Goal: Information Seeking & Learning: Learn about a topic

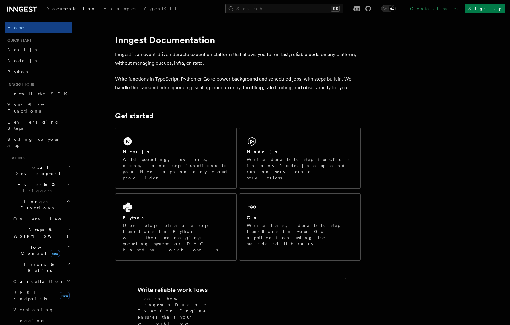
scroll to position [11, 0]
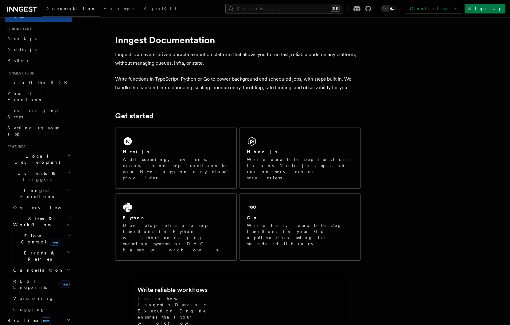
click at [38, 265] on h2 "Cancellation" at bounding box center [41, 270] width 61 height 11
click at [38, 250] on span "Errors & Retries" at bounding box center [39, 256] width 56 height 12
click at [36, 290] on span "Rollbacks" at bounding box center [38, 292] width 39 height 5
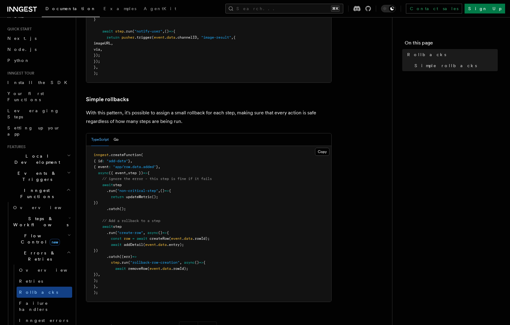
scroll to position [255, 0]
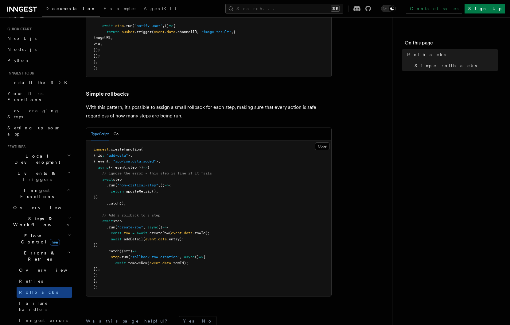
click at [116, 252] on span ".catch" at bounding box center [112, 251] width 13 height 4
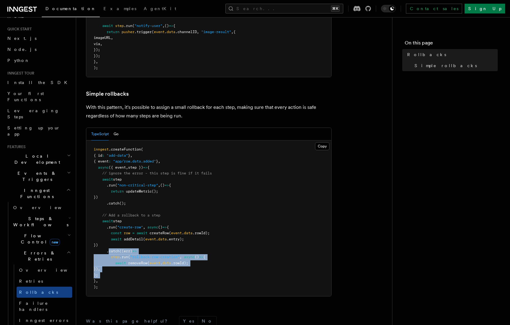
drag, startPoint x: 116, startPoint y: 252, endPoint x: 123, endPoint y: 275, distance: 23.8
click at [123, 275] on pre "inngest .createFunction ( { id : "add-data" } , { event : "app/row.data.added" …" at bounding box center [208, 219] width 245 height 156
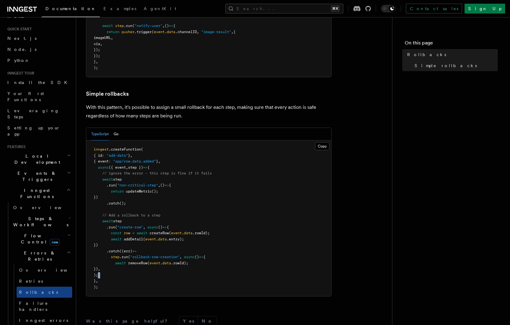
click at [123, 275] on pre "inngest .createFunction ( { id : "add-data" } , { event : "app/row.data.added" …" at bounding box center [208, 219] width 245 height 156
click at [115, 253] on span ".catch" at bounding box center [112, 251] width 13 height 4
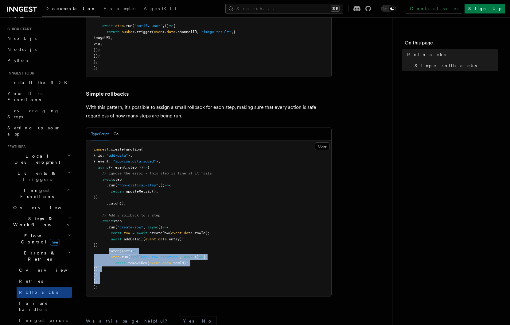
drag, startPoint x: 115, startPoint y: 253, endPoint x: 121, endPoint y: 281, distance: 28.5
click at [121, 281] on pre "inngest .createFunction ( { id : "add-data" } , { event : "app/row.data.added" …" at bounding box center [208, 219] width 245 height 156
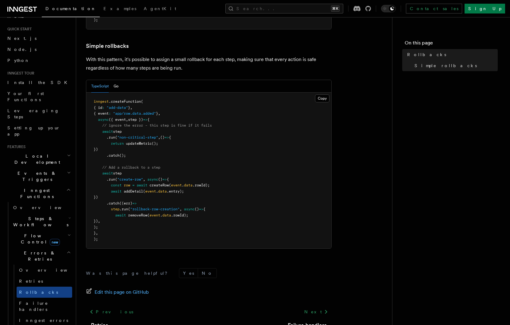
scroll to position [348, 0]
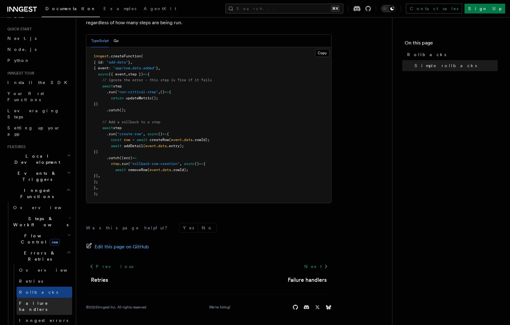
click at [58, 298] on link "Failure handlers" at bounding box center [45, 306] width 56 height 17
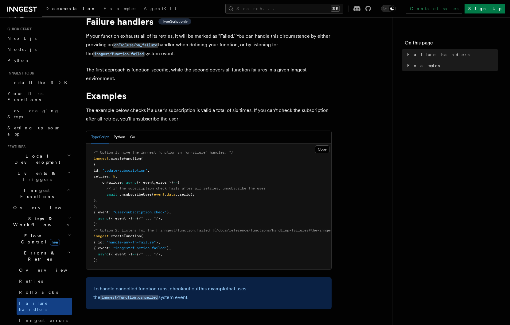
scroll to position [106, 0]
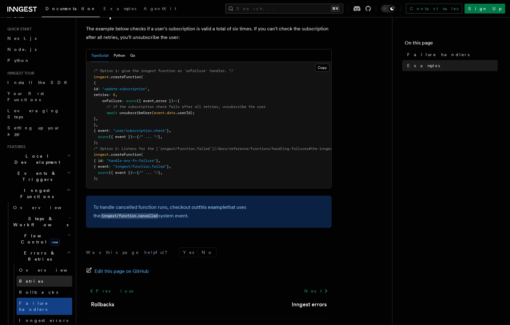
click at [63, 276] on link "Retries" at bounding box center [45, 281] width 56 height 11
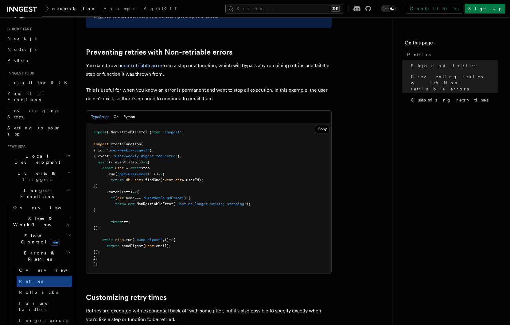
scroll to position [538, 0]
click at [152, 201] on span "NonRetriableError" at bounding box center [155, 203] width 37 height 4
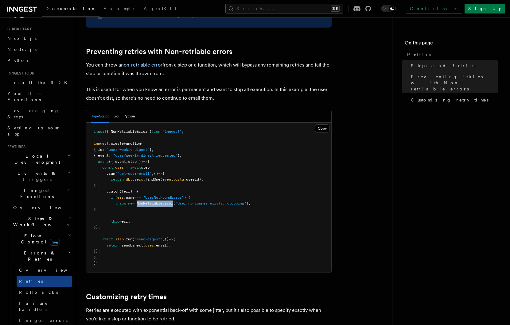
click at [152, 201] on span "NonRetriableError" at bounding box center [155, 203] width 37 height 4
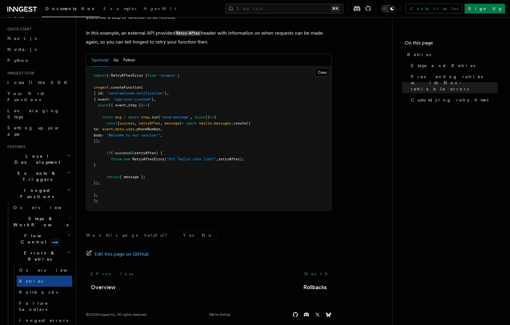
scroll to position [0, 0]
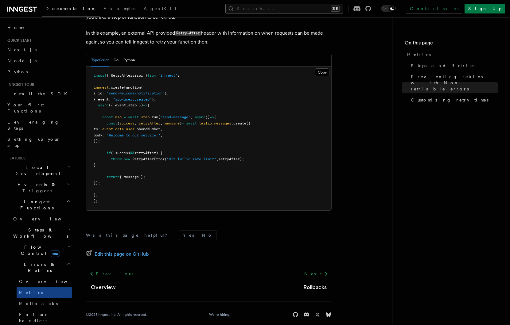
click at [305, 10] on button "Search... ⌘K" at bounding box center [284, 9] width 118 height 10
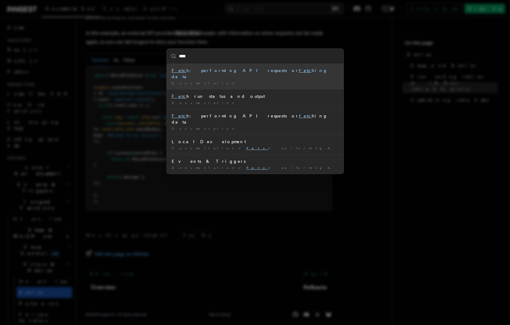
type input "*****"
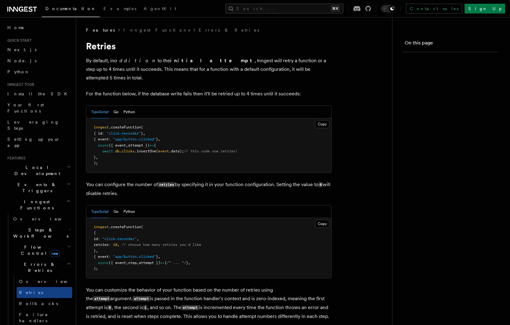
scroll to position [840, 0]
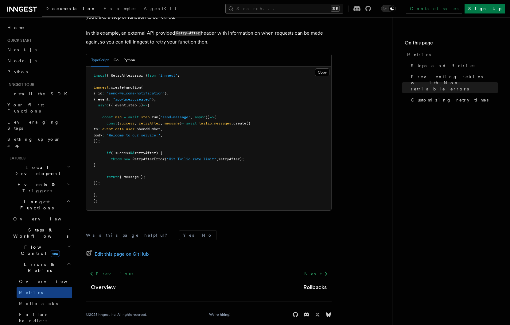
click at [302, 6] on button "Search... ⌘K" at bounding box center [284, 9] width 118 height 10
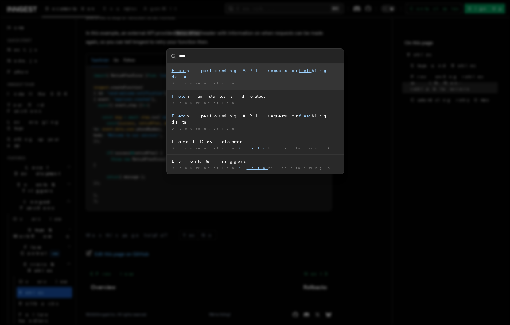
type input "*****"
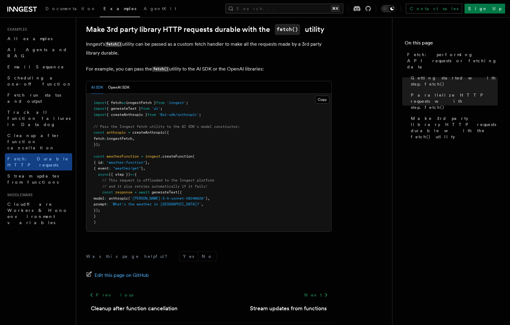
scroll to position [539, 0]
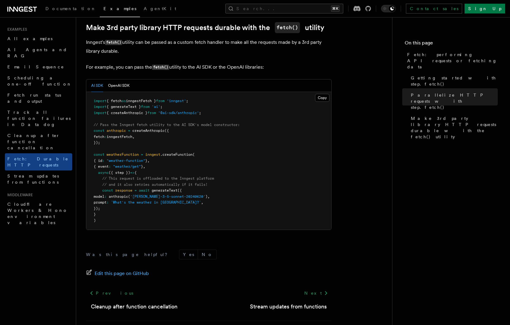
click at [214, 180] on span "// This request is offloaded to the Inngest platform" at bounding box center [158, 178] width 112 height 4
click at [216, 187] on pre "import { fetch as inngestFetch } from 'inngest' ; import { generateText } from …" at bounding box center [208, 161] width 245 height 138
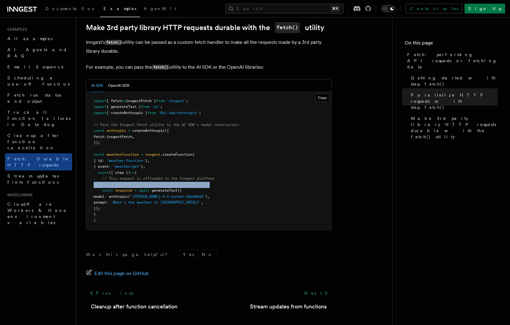
click at [216, 187] on pre "import { fetch as inngestFetch } from 'inngest' ; import { generateText } from …" at bounding box center [208, 161] width 245 height 138
click at [216, 197] on pre "import { fetch as inngestFetch } from 'inngest' ; import { generateText } from …" at bounding box center [208, 161] width 245 height 138
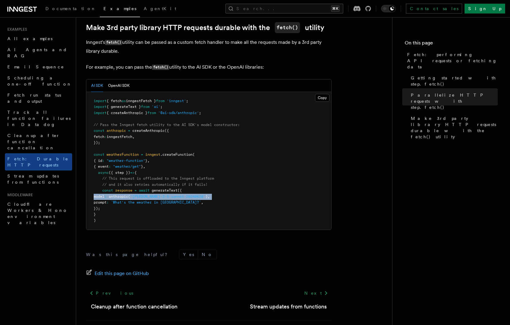
click at [216, 197] on pre "import { fetch as inngestFetch } from 'inngest' ; import { generateText } from …" at bounding box center [208, 161] width 245 height 138
click at [216, 207] on pre "import { fetch as inngestFetch } from 'inngest' ; import { generateText } from …" at bounding box center [208, 161] width 245 height 138
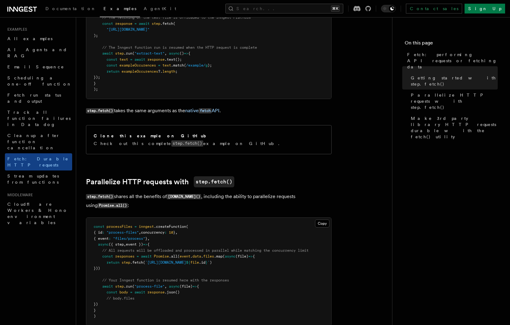
scroll to position [567, 0]
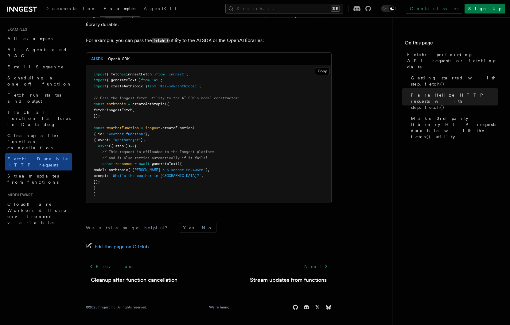
click at [218, 158] on pre "import { fetch as inngestFetch } from 'inngest' ; import { generateText } from …" at bounding box center [208, 134] width 245 height 138
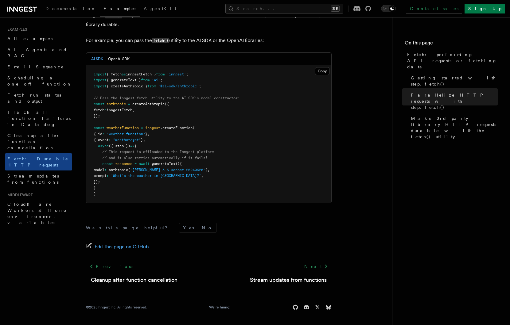
click at [195, 137] on pre "import { fetch as inngestFetch } from 'inngest' ; import { generateText } from …" at bounding box center [208, 134] width 245 height 138
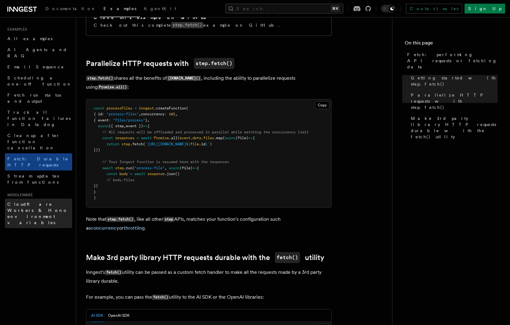
scroll to position [0, 0]
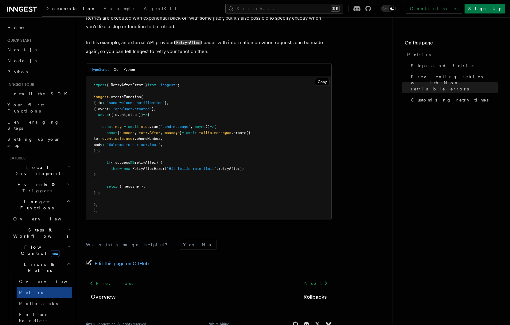
scroll to position [830, 0]
click at [157, 167] on span "RetryAfterError" at bounding box center [148, 169] width 32 height 4
drag, startPoint x: 157, startPoint y: 162, endPoint x: 199, endPoint y: 162, distance: 41.1
click at [199, 167] on span "throw new RetryAfterError ( "Hit Twilio rate limit" , retryAfter);" at bounding box center [169, 169] width 150 height 4
click at [199, 167] on span ""Hit Twilio rate limit"" at bounding box center [191, 169] width 49 height 4
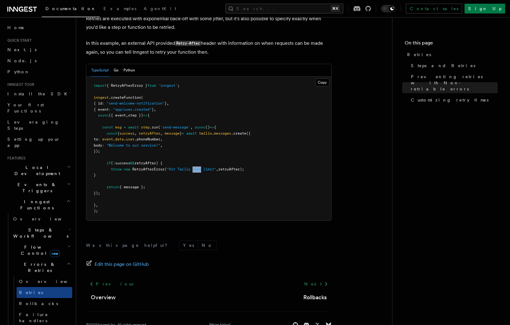
click at [199, 167] on span ""Hit Twilio rate limit"" at bounding box center [191, 169] width 49 height 4
click at [147, 167] on span "RetryAfterError" at bounding box center [148, 169] width 32 height 4
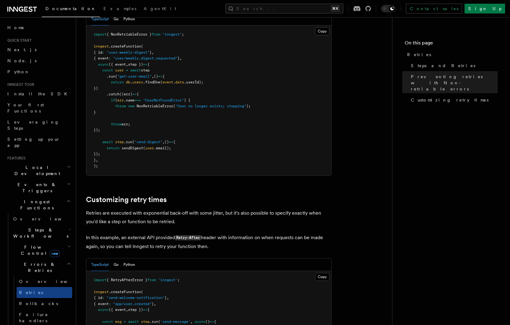
scroll to position [534, 0]
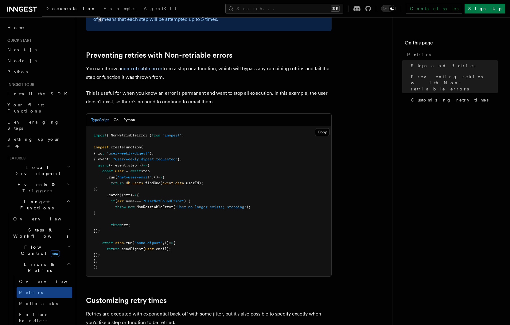
click at [147, 205] on span "NonRetriableError" at bounding box center [155, 207] width 37 height 4
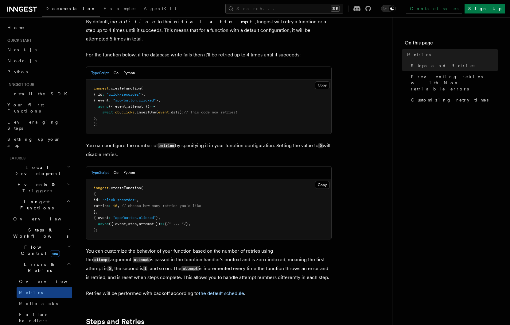
scroll to position [0, 0]
